Goal: Task Accomplishment & Management: Use online tool/utility

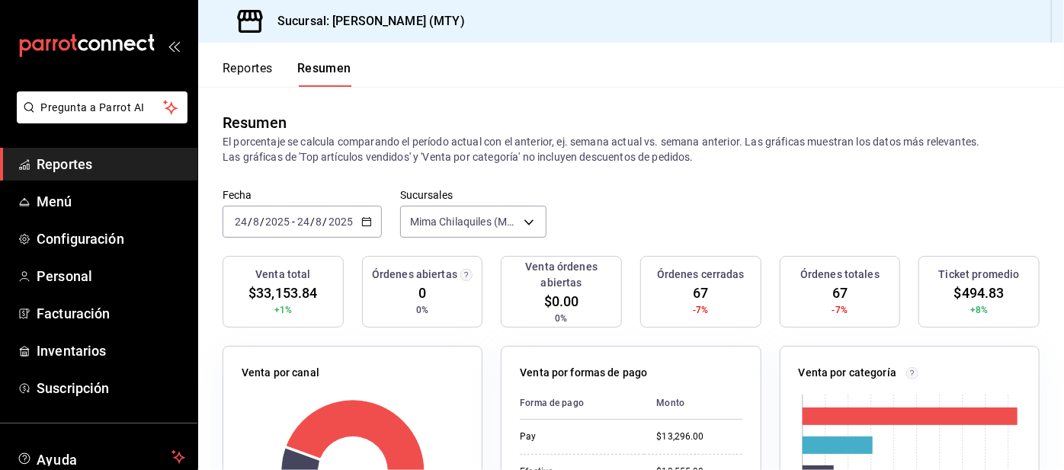
click at [248, 63] on button "Reportes" at bounding box center [248, 74] width 50 height 26
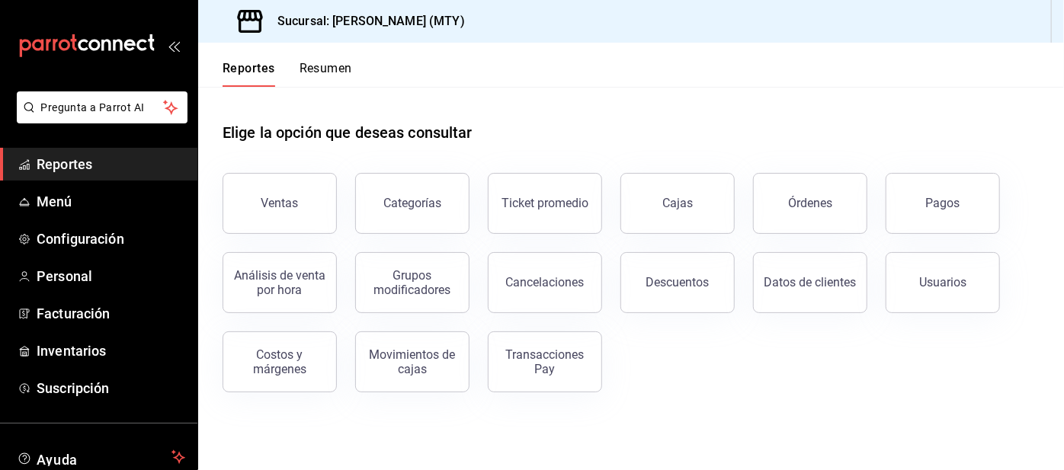
click at [942, 177] on button "Pagos" at bounding box center [943, 203] width 114 height 61
click at [901, 217] on html "Pregunta a Parrot AI Reportes Menú Configuración Personal Facturación Inventari…" at bounding box center [532, 235] width 1064 height 470
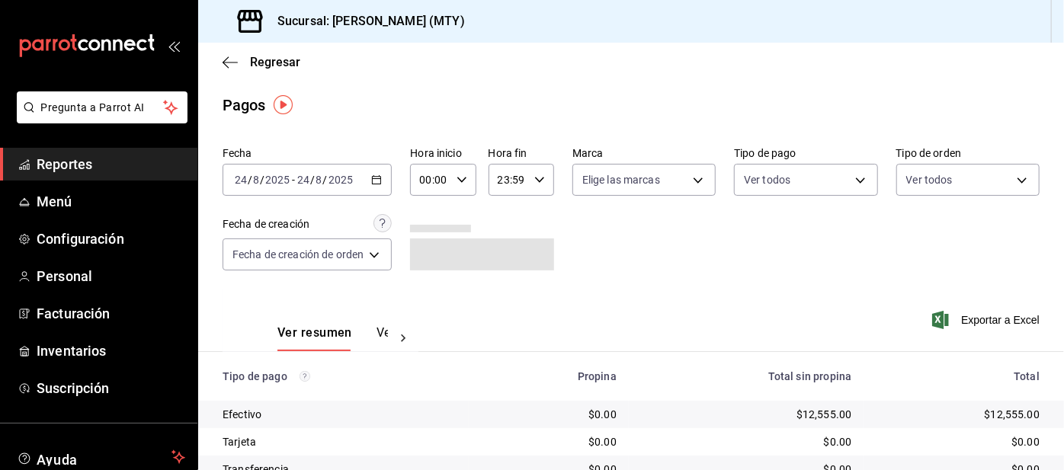
click at [791, 181] on body "Pregunta a Parrot AI Reportes Menú Configuración Personal Facturación Inventari…" at bounding box center [532, 235] width 1064 height 470
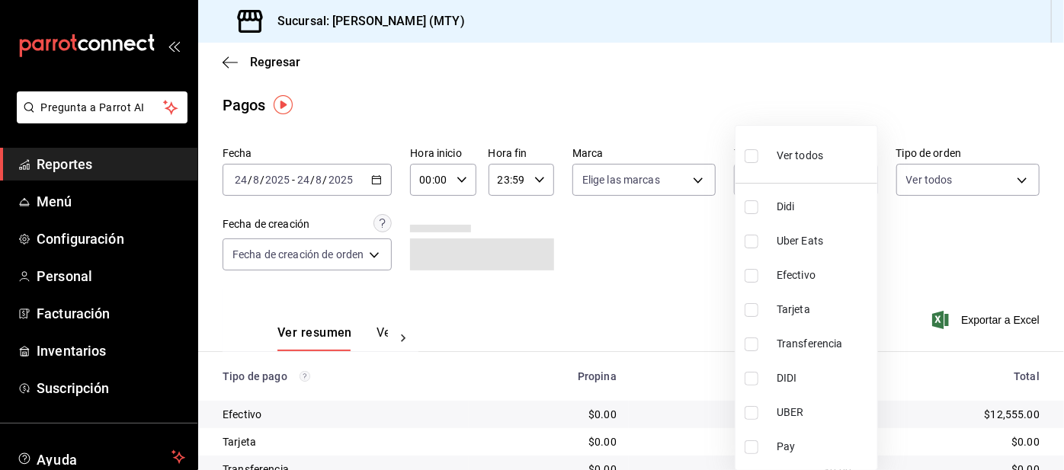
click at [752, 210] on input "checkbox" at bounding box center [752, 208] width 14 height 14
checkbox input "true"
click at [740, 248] on li "Uber Eats" at bounding box center [807, 241] width 142 height 34
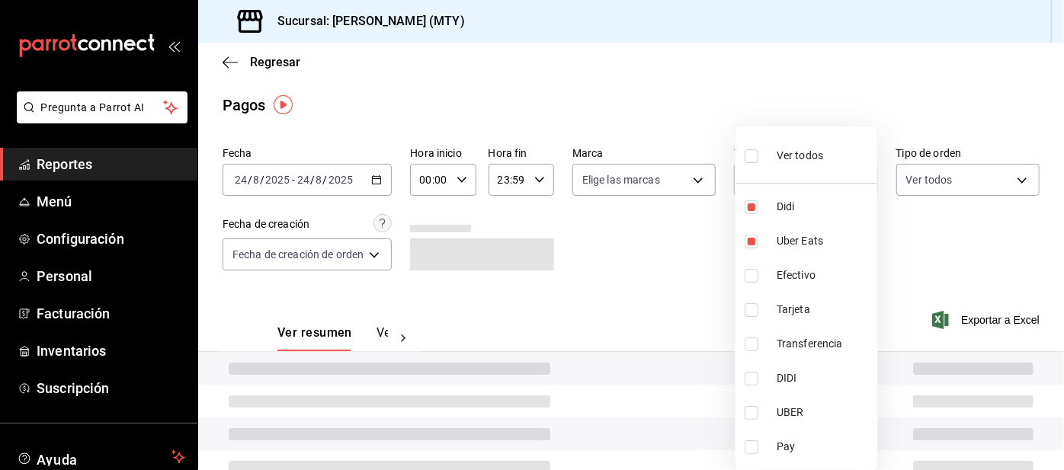
type input "ac2aad4e-3626-4df0-8b49-5bb49559922d,3386c666-a0b3-47d5-beef-c54dce93463a"
checkbox input "true"
click at [746, 453] on input "checkbox" at bounding box center [752, 448] width 14 height 14
checkbox input "true"
type input "ac2aad4e-3626-4df0-8b49-5bb49559922d,3386c666-a0b3-47d5-beef-c54dce93463a,f6d9e…"
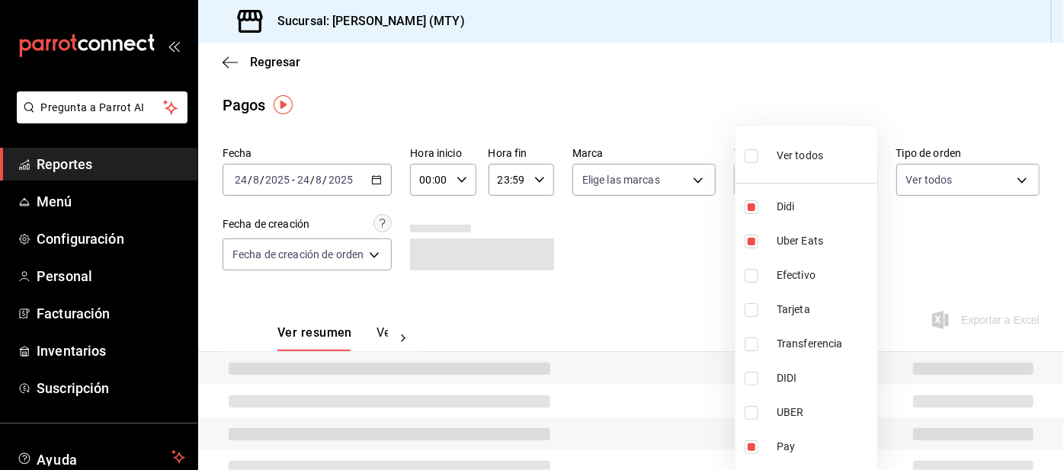
click at [656, 276] on div at bounding box center [532, 235] width 1064 height 470
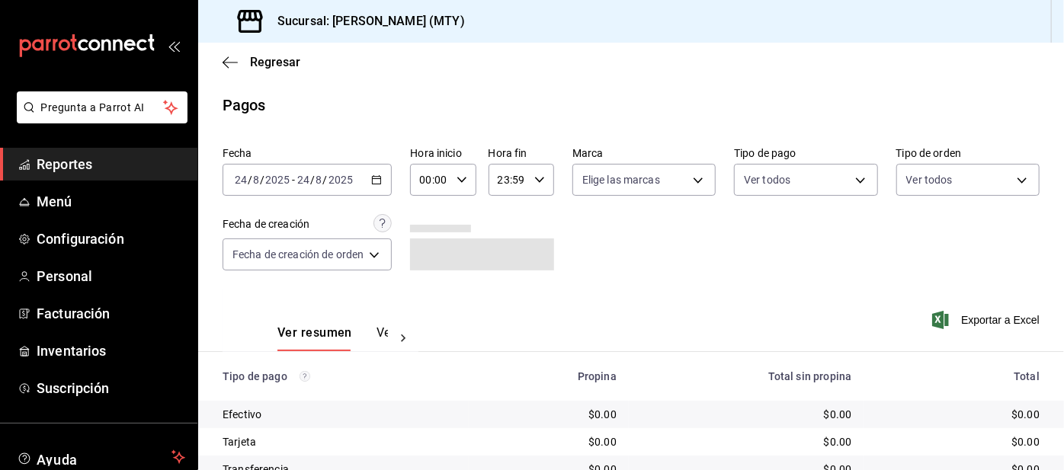
click at [763, 181] on body "Pregunta a Parrot AI Reportes Menú Configuración Personal Facturación Inventari…" at bounding box center [532, 235] width 1064 height 470
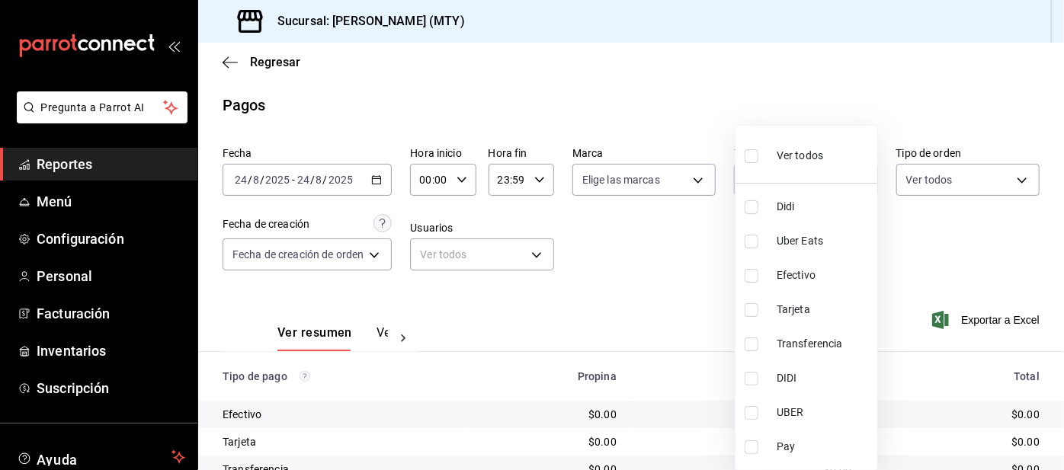
click at [750, 209] on input "checkbox" at bounding box center [752, 208] width 14 height 14
checkbox input "true"
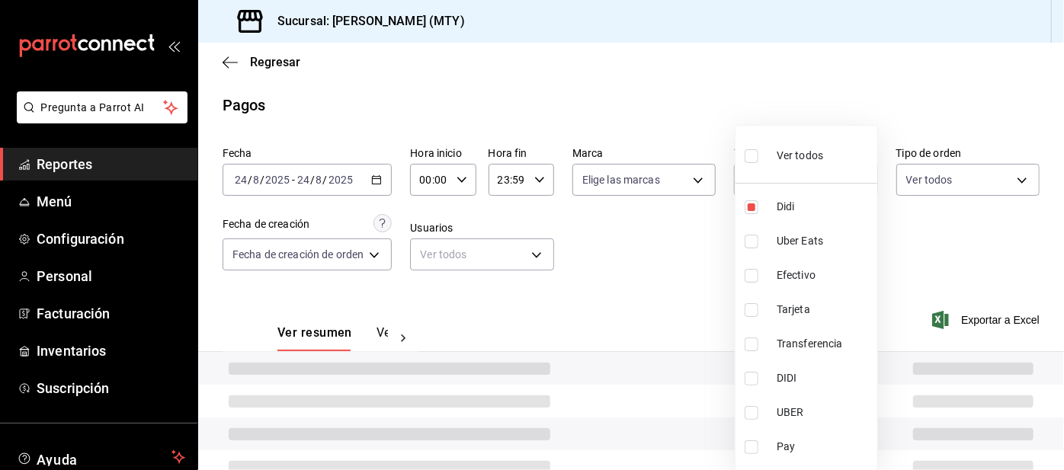
click at [753, 259] on li "Efectivo" at bounding box center [807, 275] width 142 height 34
type input "ac2aad4e-3626-4df0-8b49-5bb49559922d,367993ac-3b95-4af4-9361-2af97c0a9453"
checkbox input "true"
click at [739, 243] on li "Uber Eats" at bounding box center [807, 241] width 142 height 34
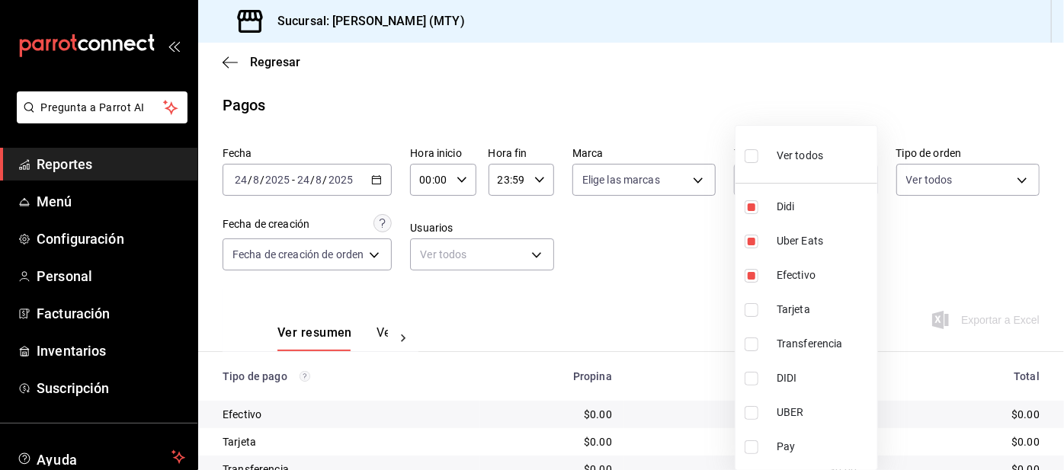
type input "ac2aad4e-3626-4df0-8b49-5bb49559922d,367993ac-3b95-4af4-9361-2af97c0a9453,3386c…"
checkbox input "true"
click at [752, 272] on input "checkbox" at bounding box center [752, 276] width 14 height 14
checkbox input "false"
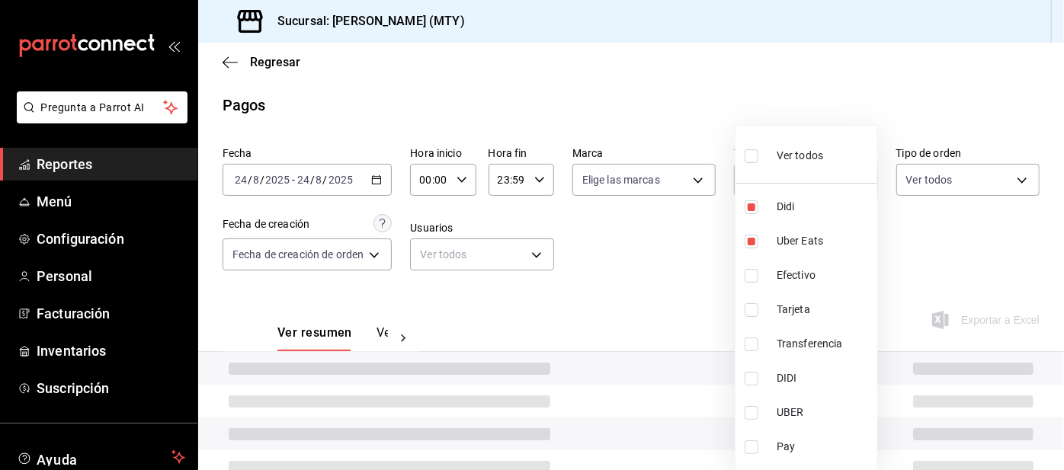
type input "ac2aad4e-3626-4df0-8b49-5bb49559922d,3386c666-a0b3-47d5-beef-c54dce93463a"
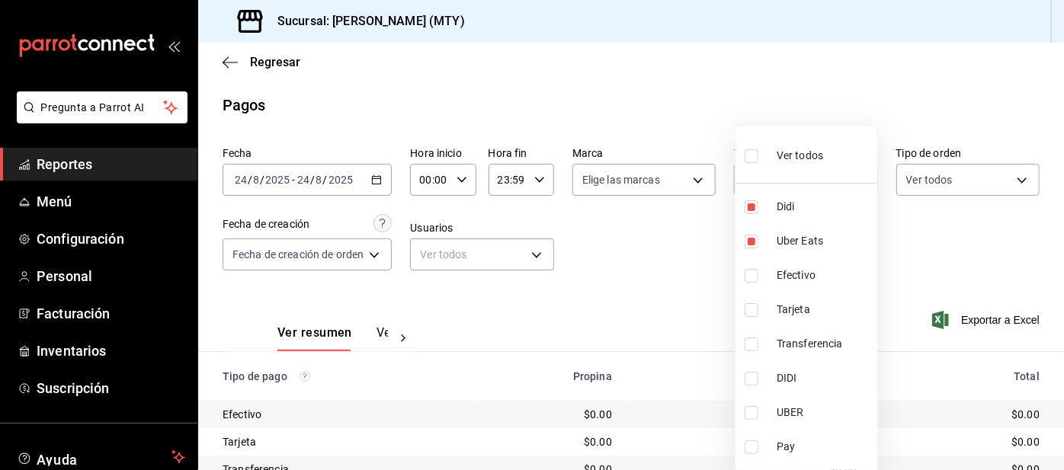
click at [754, 450] on input "checkbox" at bounding box center [752, 448] width 14 height 14
click at [753, 453] on input "checkbox" at bounding box center [752, 448] width 14 height 14
click at [754, 451] on input "checkbox" at bounding box center [752, 448] width 14 height 14
click at [754, 450] on input "checkbox" at bounding box center [752, 448] width 14 height 14
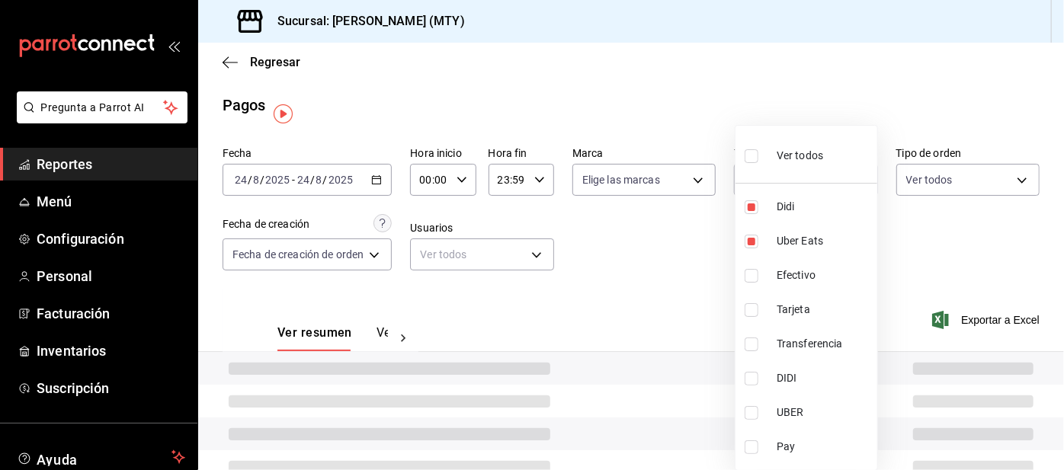
click at [753, 451] on input "checkbox" at bounding box center [752, 448] width 14 height 14
checkbox input "true"
type input "ac2aad4e-3626-4df0-8b49-5bb49559922d,3386c666-a0b3-47d5-beef-c54dce93463a,f6d9e…"
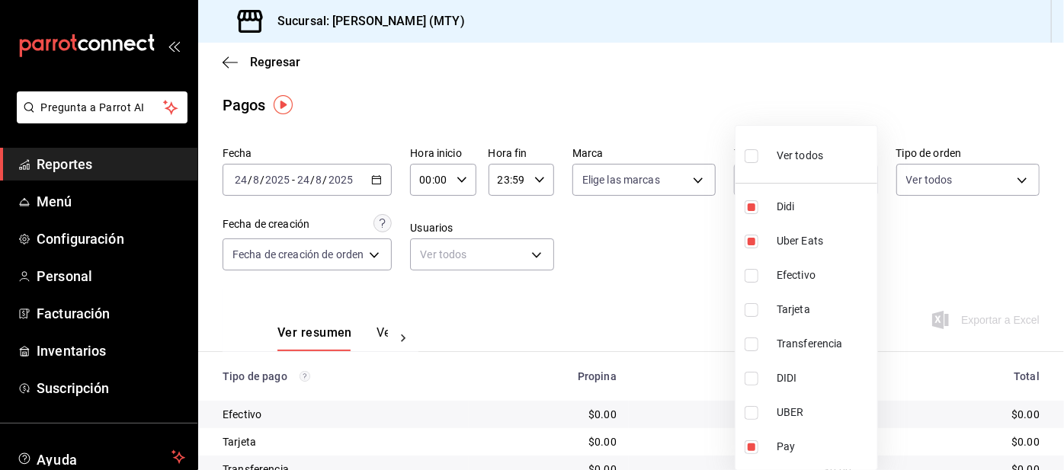
click at [647, 265] on div at bounding box center [532, 235] width 1064 height 470
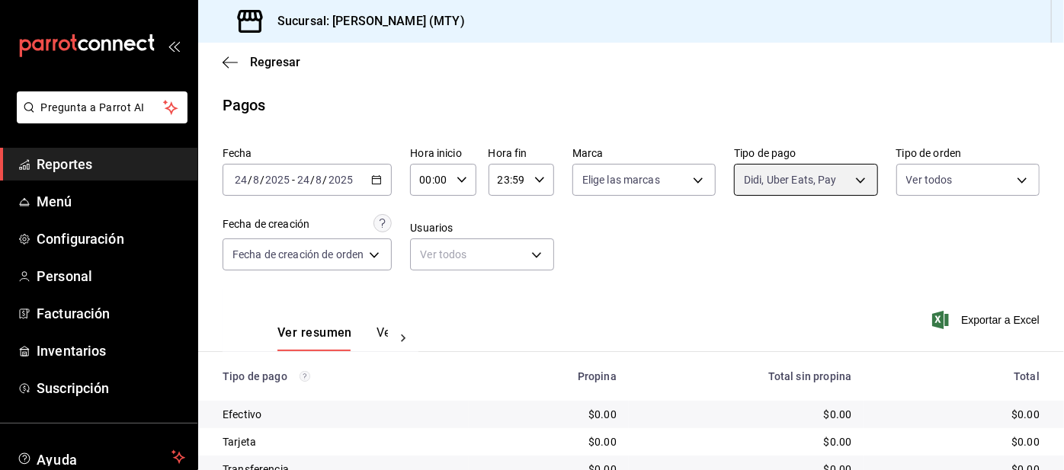
scroll to position [128, 0]
